Goal: Task Accomplishment & Management: Manage account settings

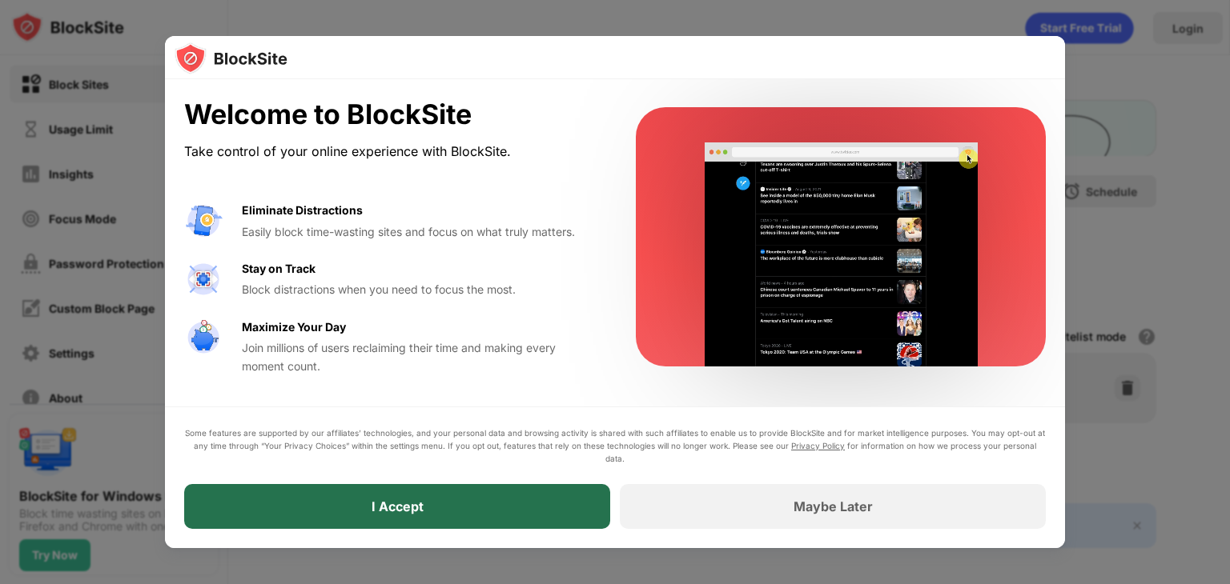
click at [558, 513] on div "I Accept" at bounding box center [397, 506] width 426 height 45
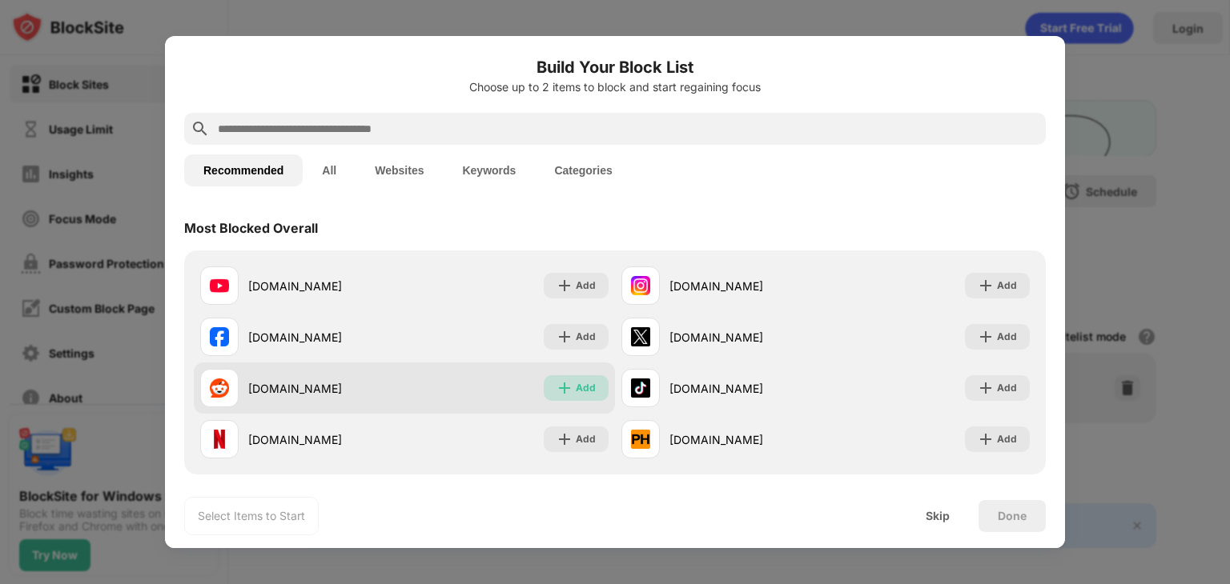
click at [570, 398] on div "Add" at bounding box center [576, 388] width 65 height 26
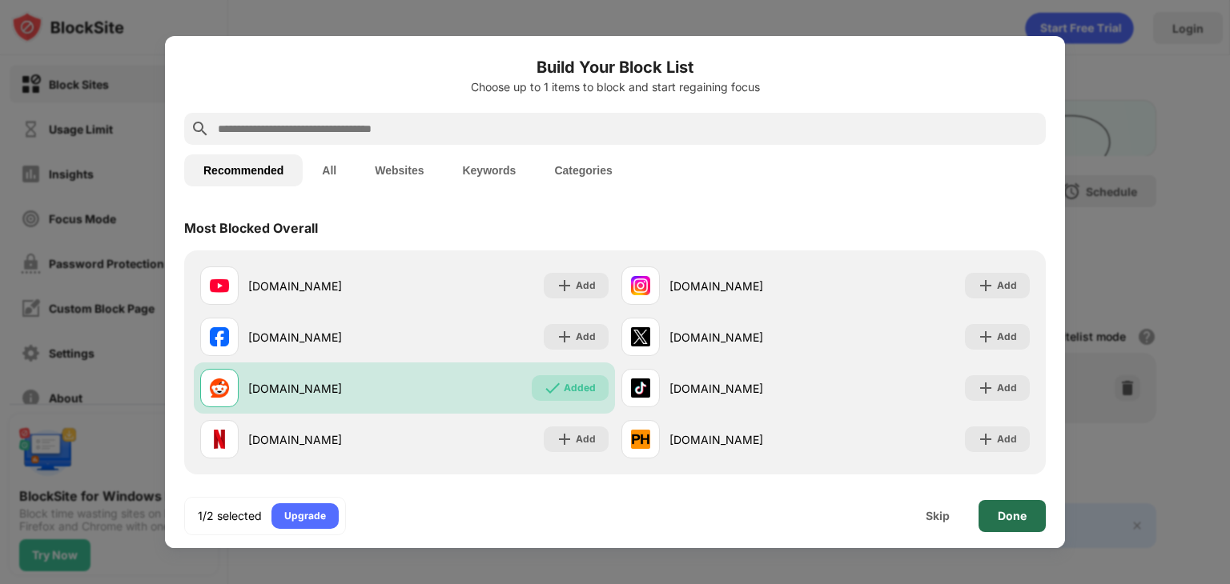
click at [1024, 504] on div "Done" at bounding box center [1011, 516] width 67 height 32
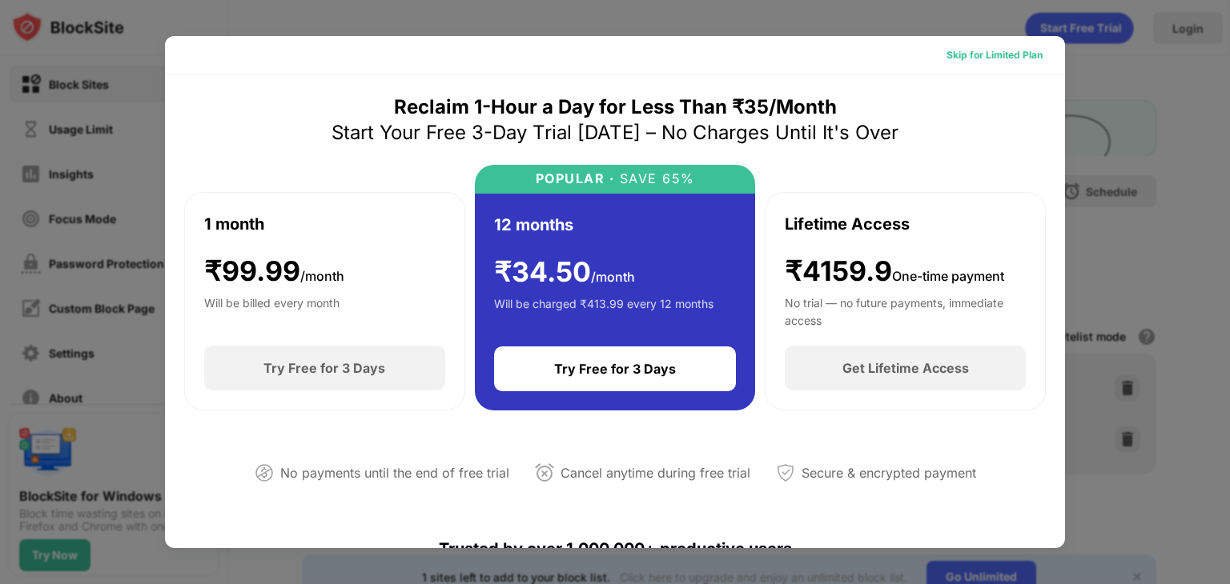
click at [969, 58] on div "Skip for Limited Plan" at bounding box center [994, 55] width 96 height 16
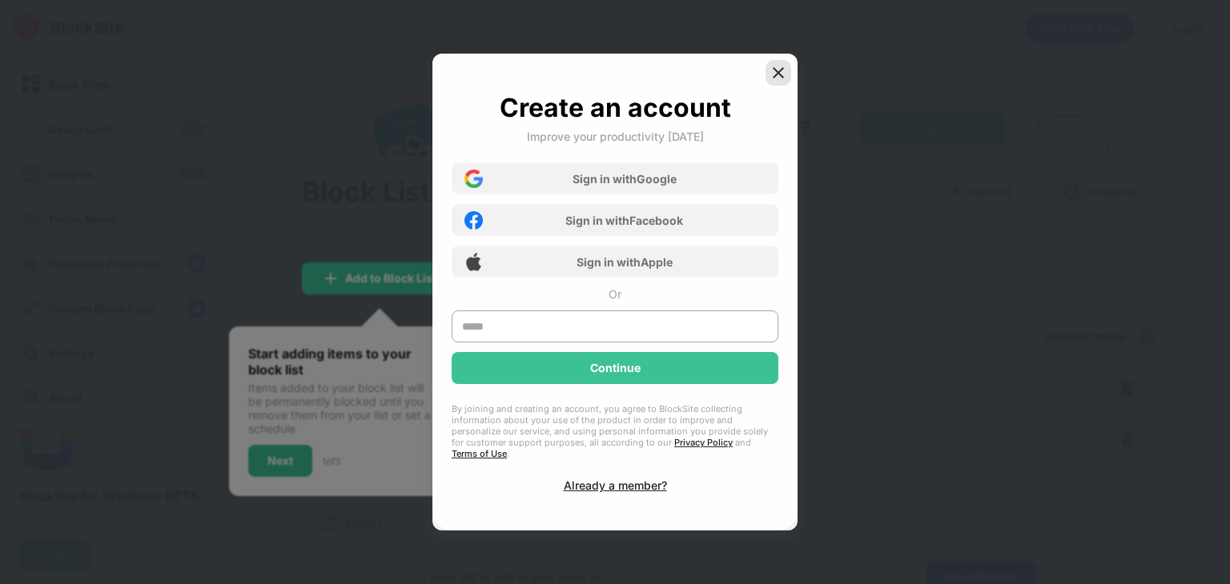
click at [784, 81] on img at bounding box center [778, 73] width 16 height 16
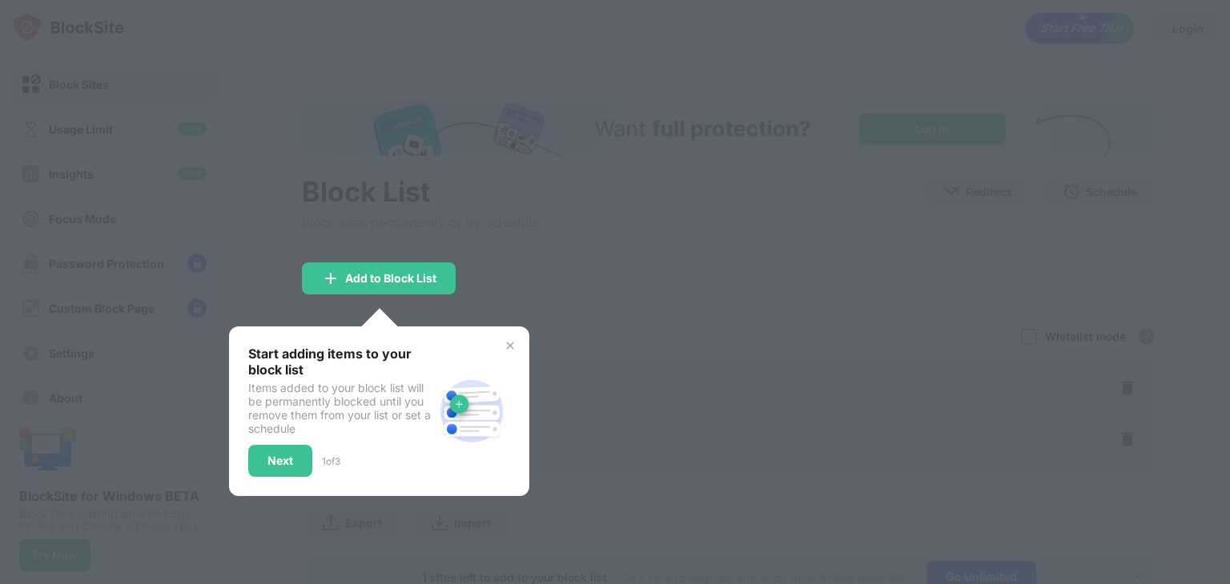
click at [512, 342] on img at bounding box center [509, 345] width 13 height 13
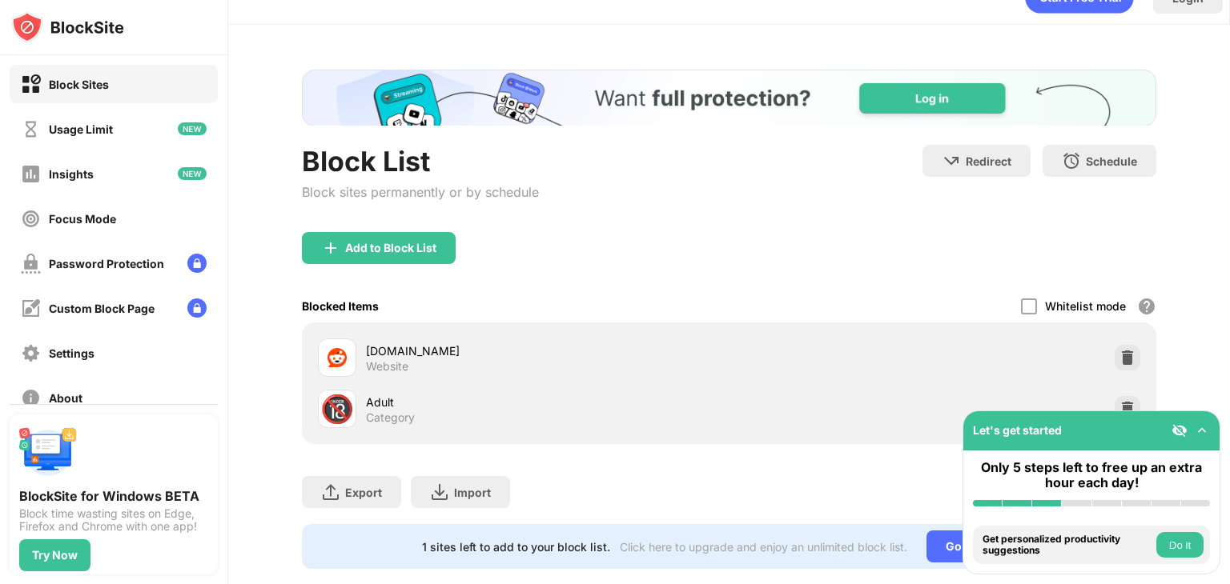
scroll to position [71, 0]
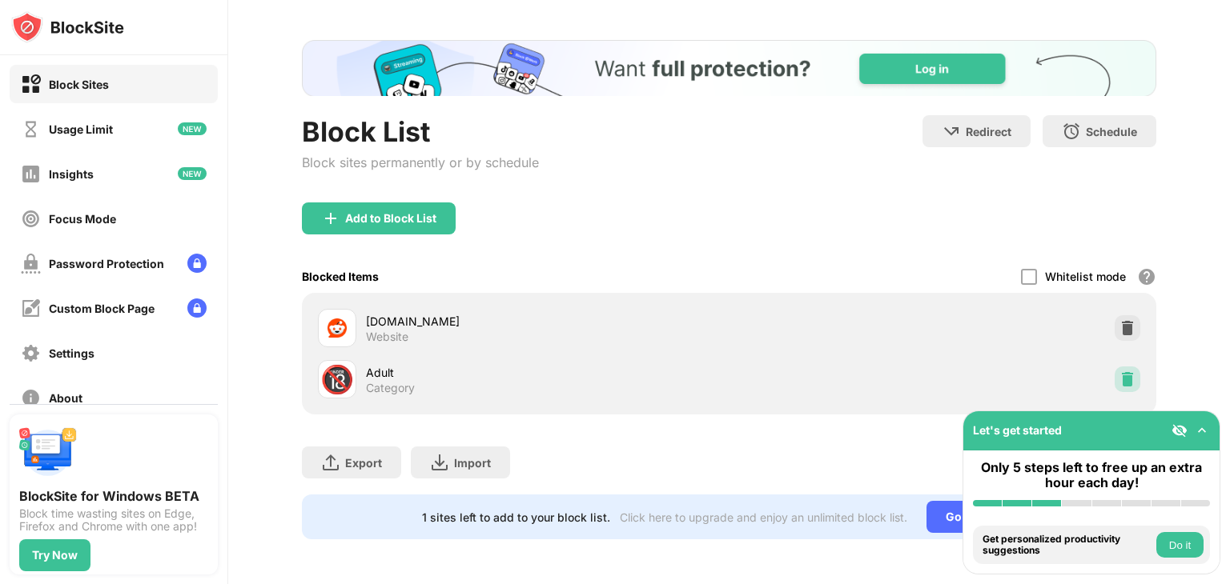
click at [1119, 371] on img at bounding box center [1127, 379] width 16 height 16
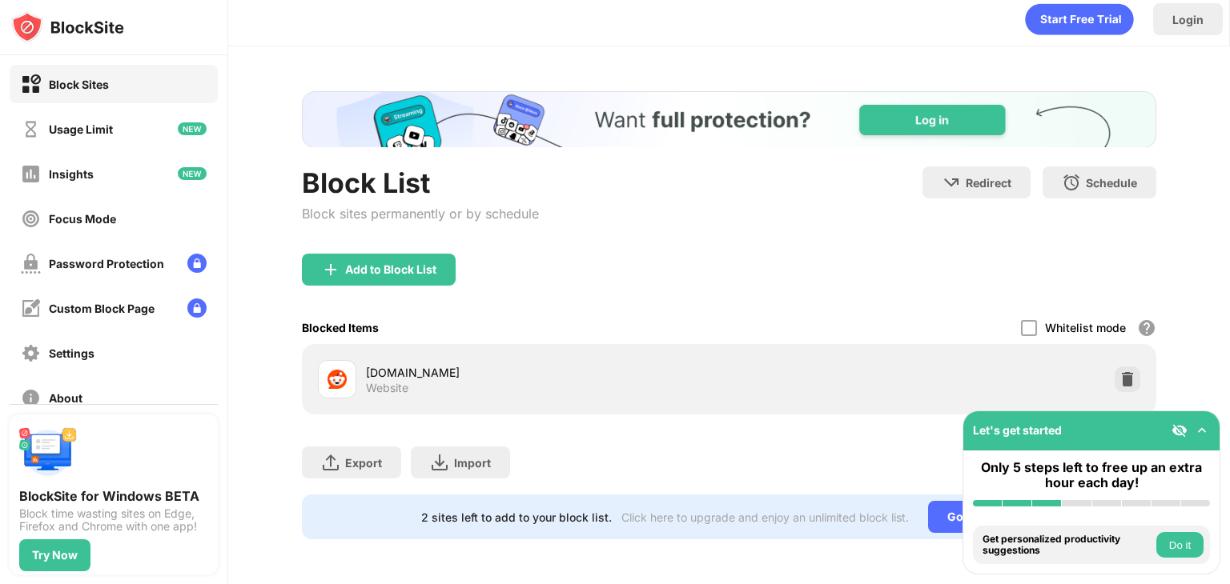
scroll to position [20, 0]
